Goal: Check status: Check status

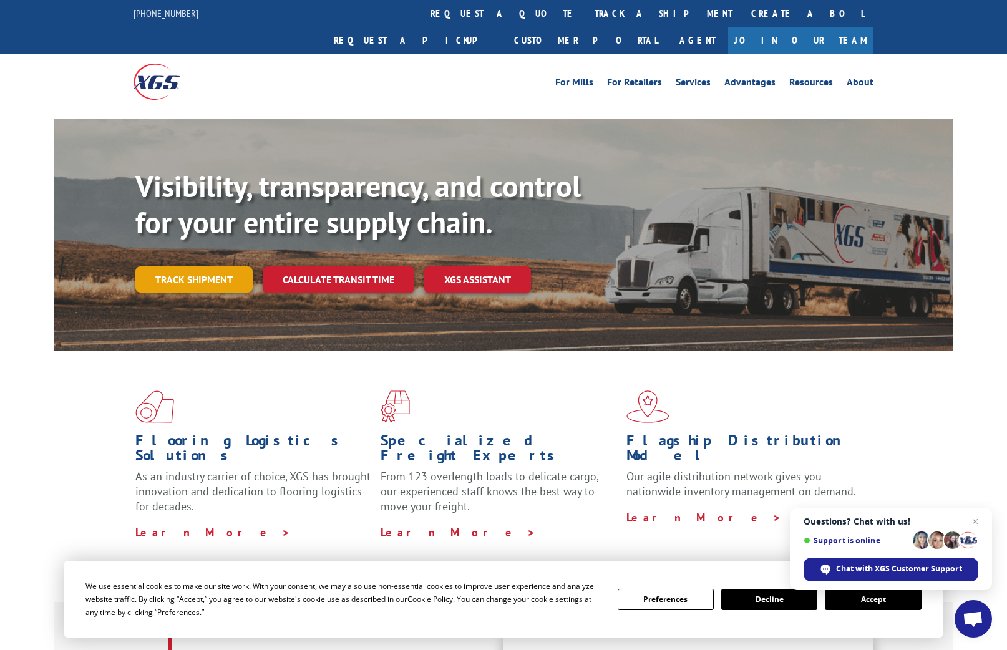
click at [183, 267] on link "Track shipment" at bounding box center [193, 280] width 117 height 26
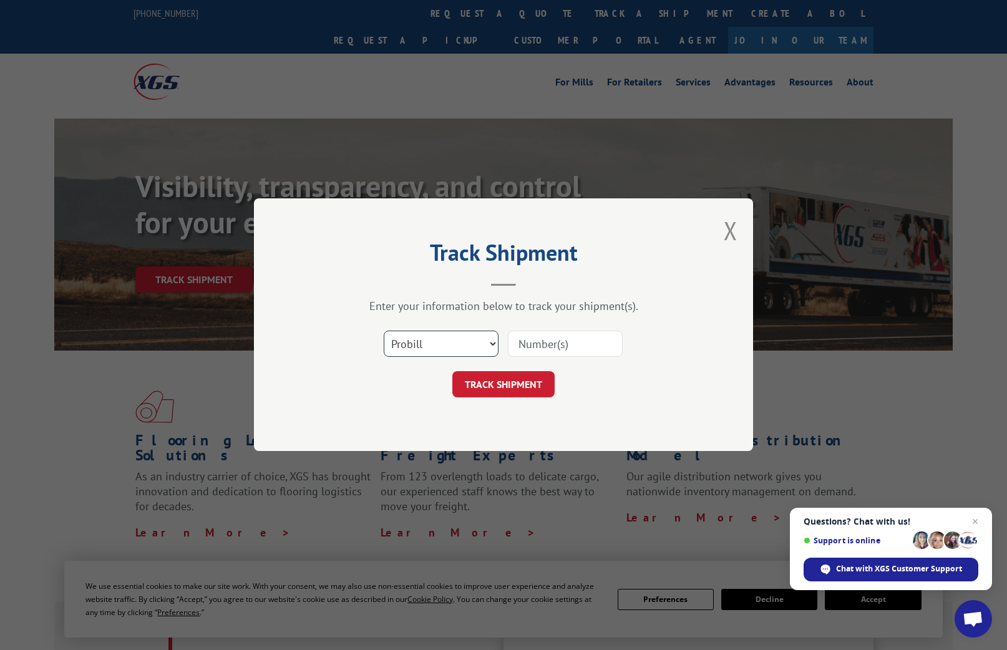
click at [448, 345] on select "Select category... Probill BOL PO" at bounding box center [441, 344] width 115 height 26
select select "bol"
click at [384, 331] on select "Select category... Probill BOL PO" at bounding box center [441, 344] width 115 height 26
click at [565, 349] on input at bounding box center [565, 344] width 115 height 26
type input "1701085999"
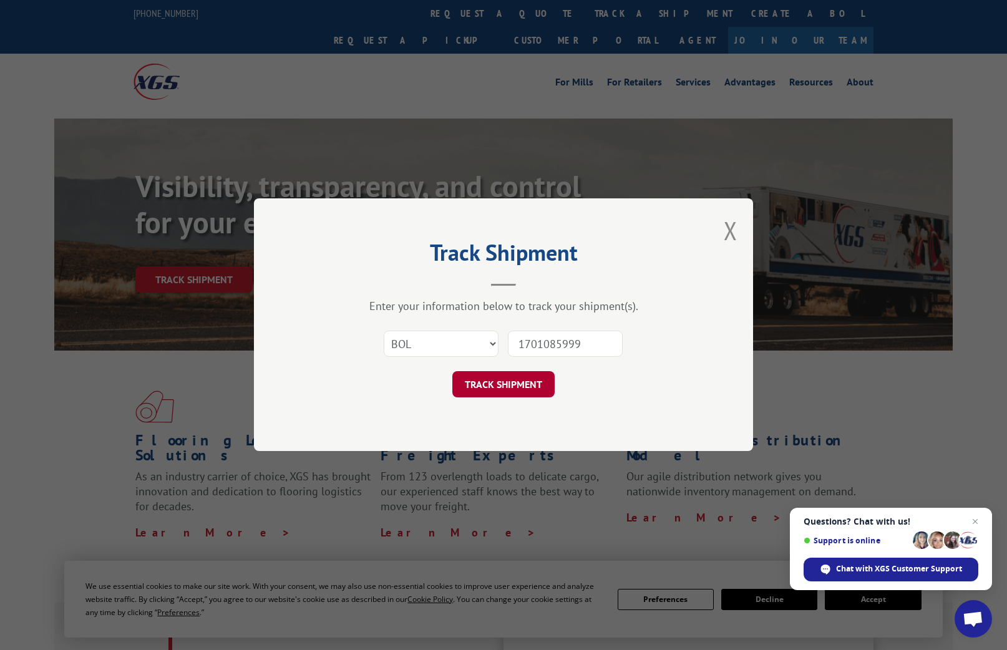
click at [509, 383] on button "TRACK SHIPMENT" at bounding box center [503, 385] width 102 height 26
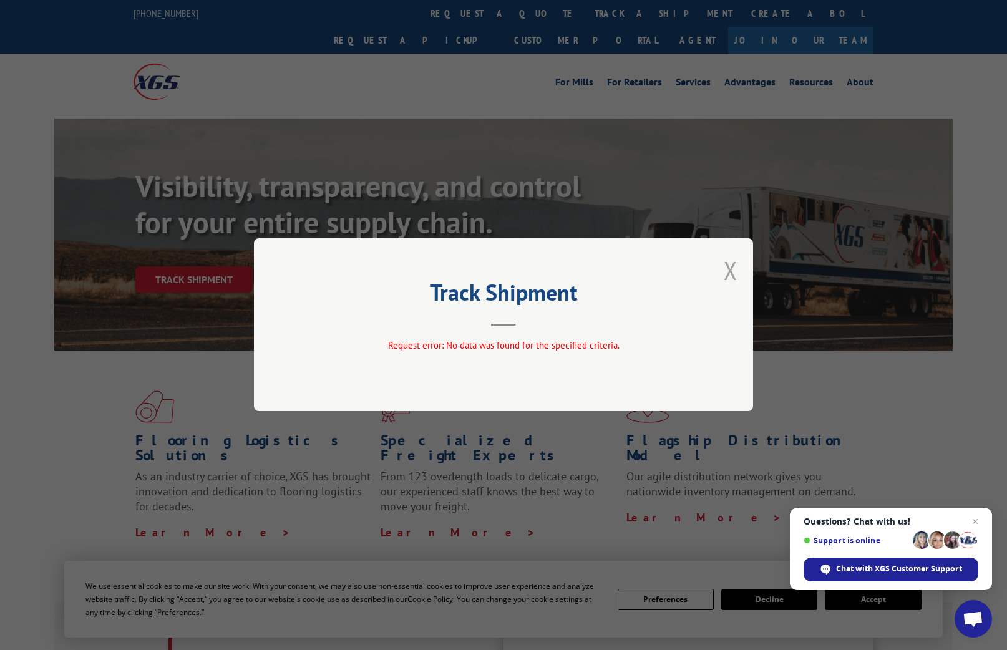
click at [731, 271] on button "Close modal" at bounding box center [731, 270] width 14 height 33
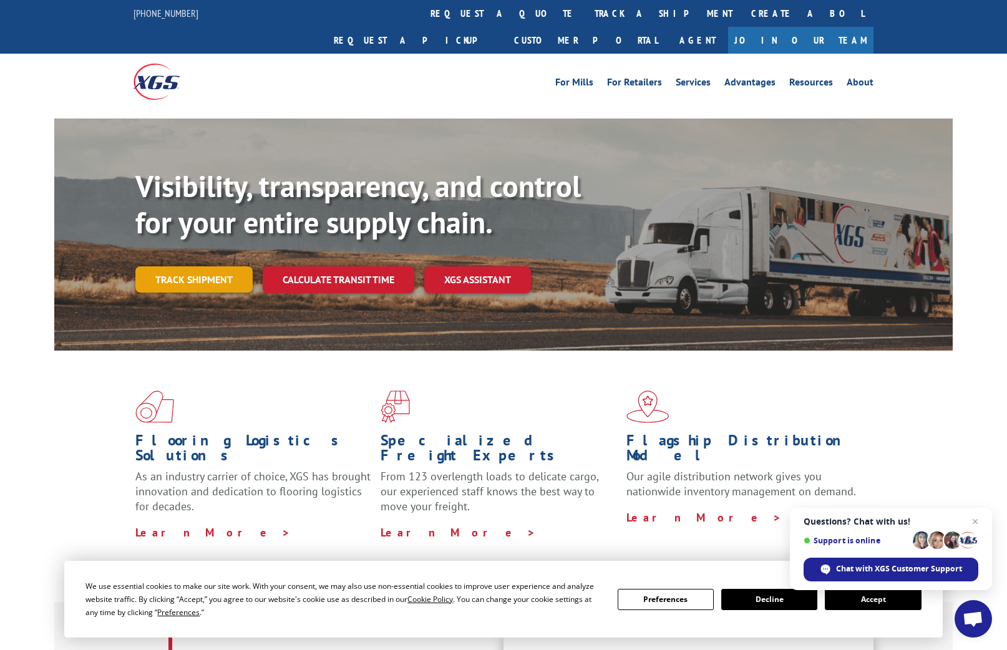
click at [197, 267] on link "Track shipment" at bounding box center [193, 280] width 117 height 26
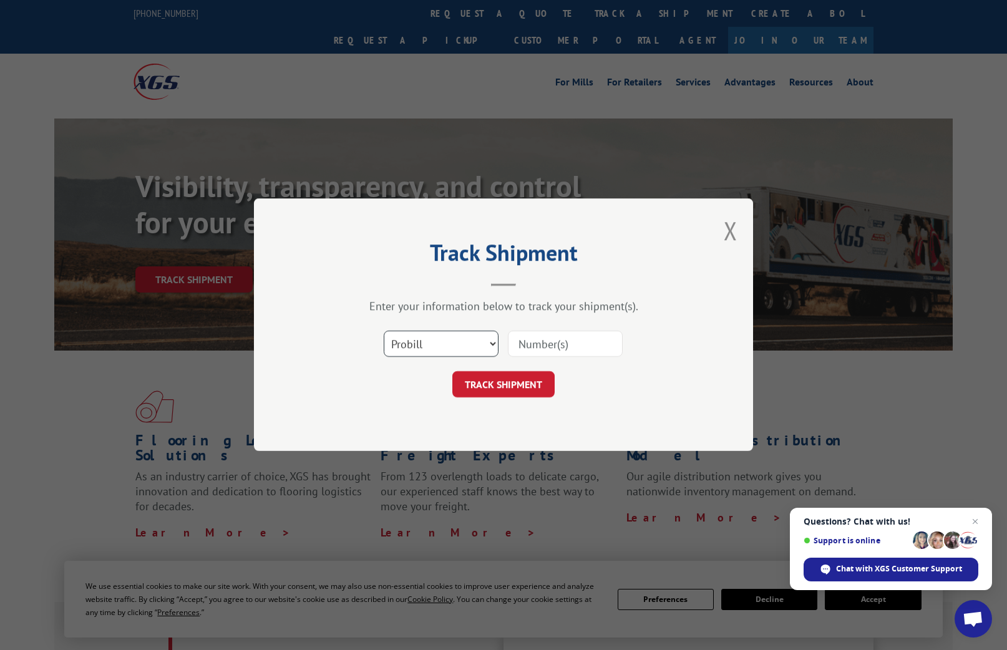
click at [494, 340] on select "Select category... Probill BOL PO" at bounding box center [441, 344] width 115 height 26
click at [731, 228] on button "Close modal" at bounding box center [731, 230] width 14 height 33
